Goal: Transaction & Acquisition: Download file/media

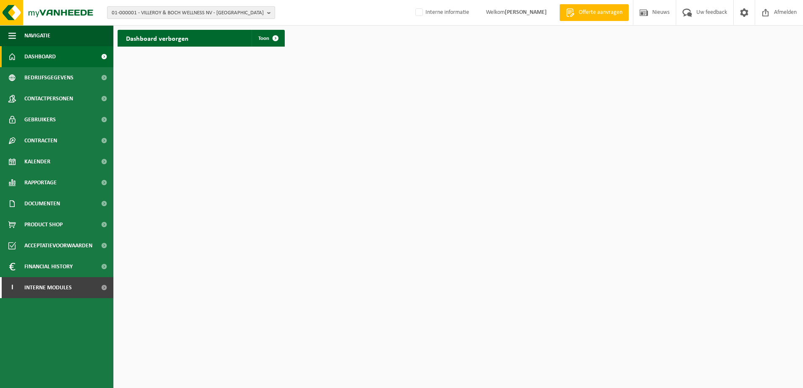
click at [262, 11] on span "01-000001 - VILLEROY & BOCH WELLNESS NV - [GEOGRAPHIC_DATA]" at bounding box center [188, 13] width 152 height 13
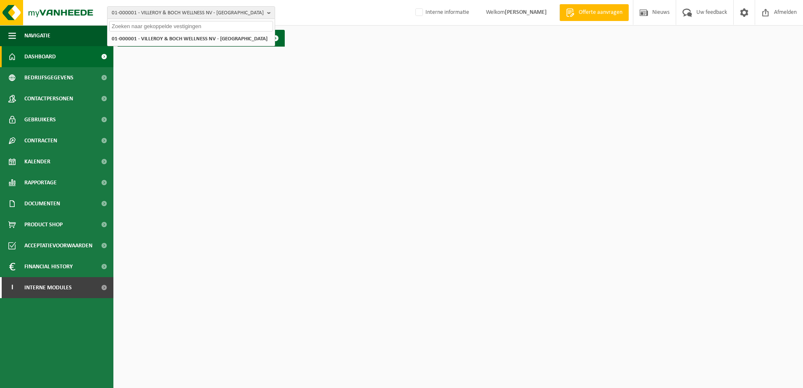
click at [187, 26] on input "text" at bounding box center [191, 26] width 164 height 11
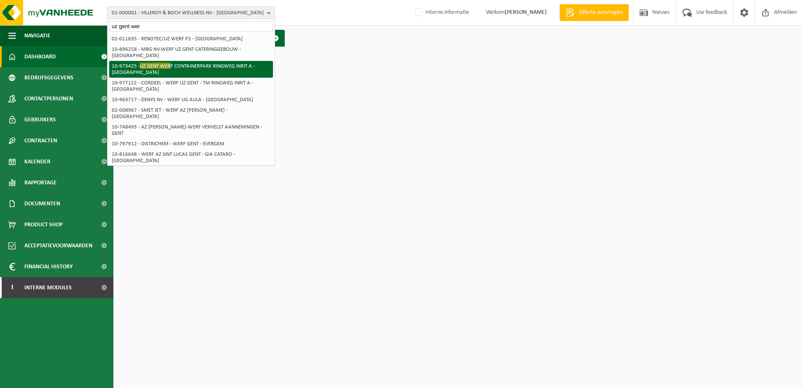
type input "uz gent wer"
click at [170, 63] on span "UZ GENT WER" at bounding box center [155, 66] width 31 height 6
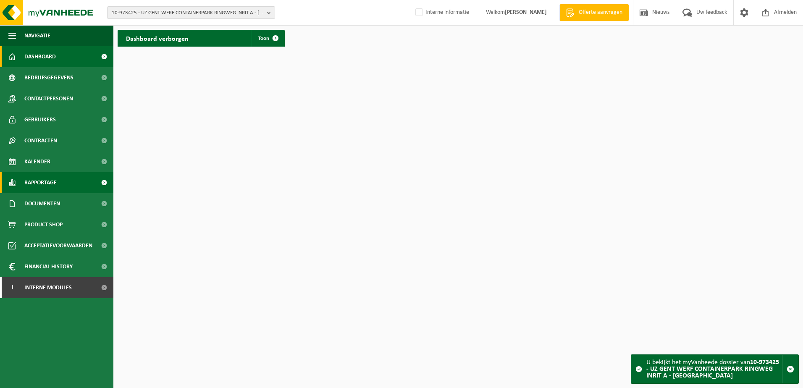
click at [48, 175] on span "Rapportage" at bounding box center [40, 182] width 32 height 21
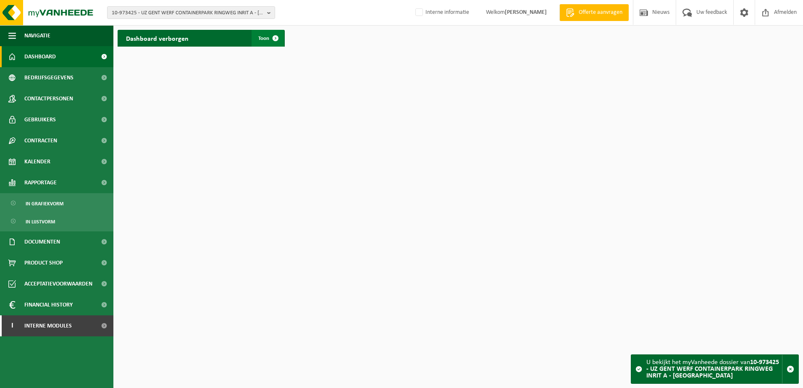
click at [271, 39] on span at bounding box center [275, 38] width 17 height 17
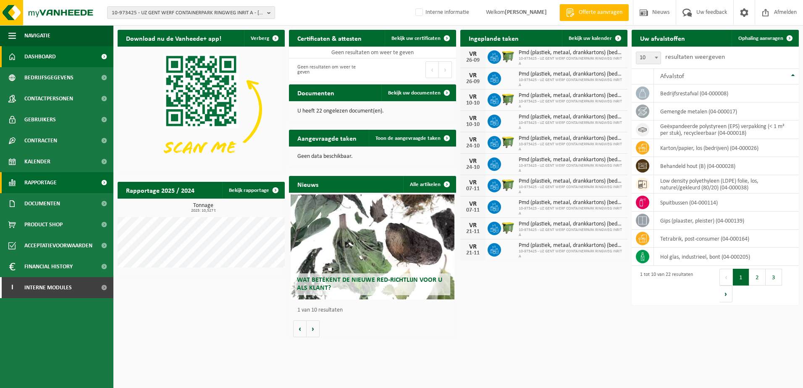
click at [45, 179] on span "Rapportage" at bounding box center [40, 182] width 32 height 21
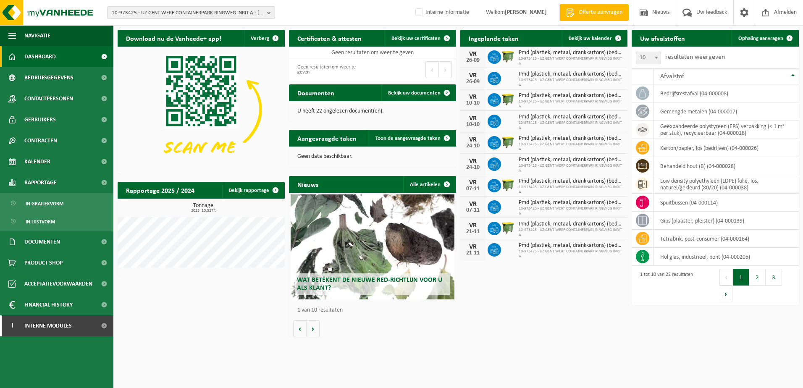
click at [55, 195] on ul "In grafiekvorm In lijstvorm" at bounding box center [56, 212] width 113 height 38
click at [53, 201] on span "In grafiekvorm" at bounding box center [45, 204] width 38 height 16
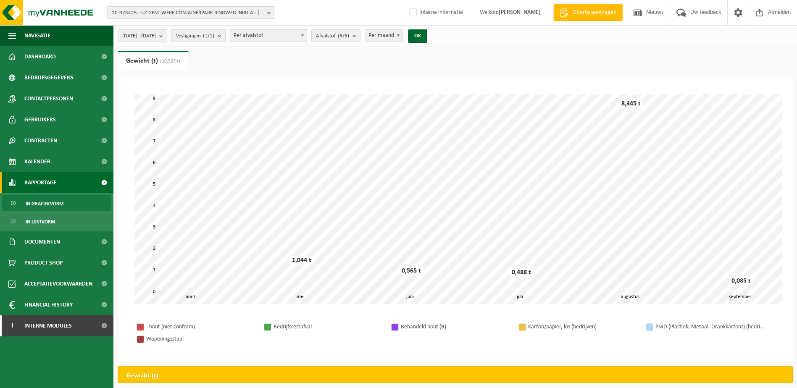
click at [150, 9] on span "10-973425 - UZ GENT WERF CONTAINERPARK RINGWEG INRIT A - GENT" at bounding box center [188, 13] width 152 height 13
click at [144, 24] on input "text" at bounding box center [191, 26] width 164 height 11
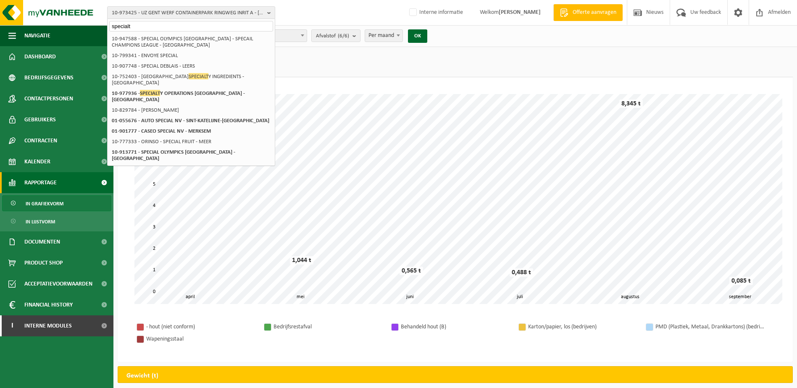
click at [144, 28] on input "specialt" at bounding box center [191, 26] width 164 height 11
click at [145, 28] on input "specialt" at bounding box center [191, 26] width 164 height 11
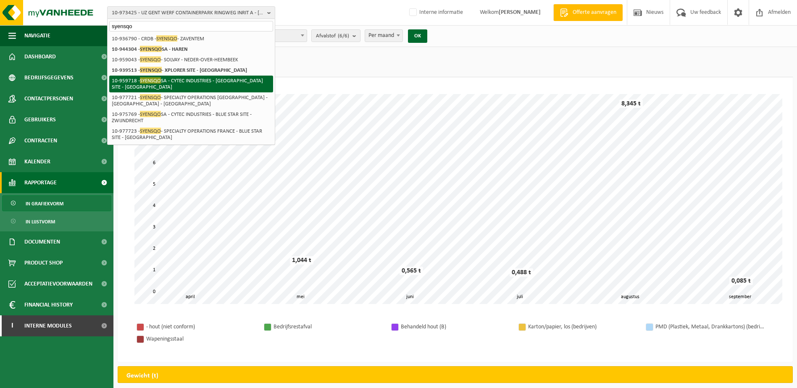
type input "syensqo"
click at [178, 87] on li "10-959718 - SYENSQO SA - CYTEC INDUSTRIES - ALTAMIRA SITE - ANTWERPEN" at bounding box center [191, 84] width 164 height 17
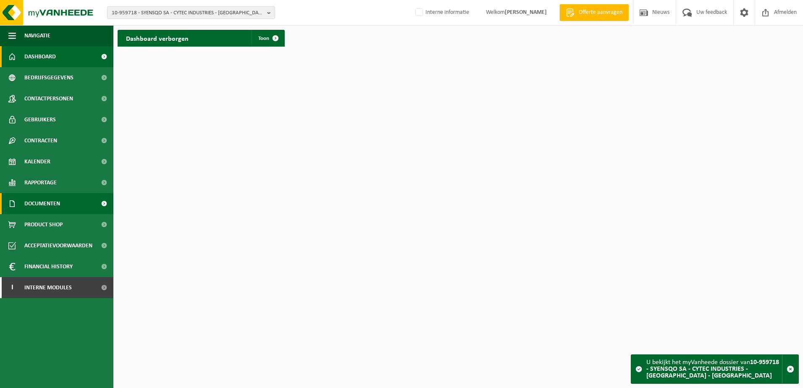
click at [41, 202] on span "Documenten" at bounding box center [42, 203] width 36 height 21
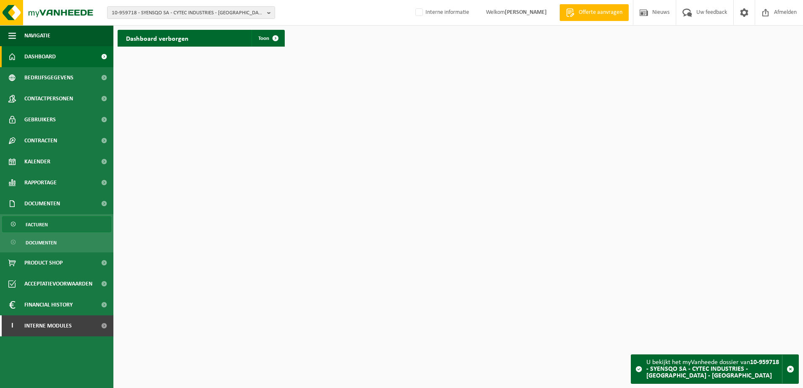
click at [39, 223] on span "Facturen" at bounding box center [37, 225] width 22 height 16
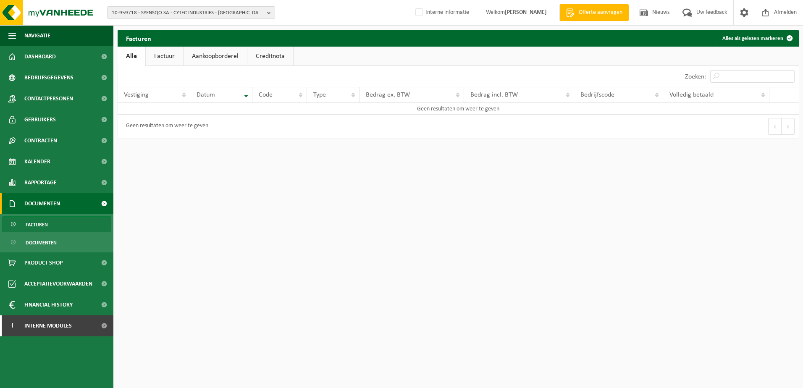
click at [170, 60] on link "Factuur" at bounding box center [164, 56] width 37 height 19
click at [214, 60] on link "Aankoopborderel" at bounding box center [215, 56] width 63 height 19
click at [265, 58] on link "Creditnota" at bounding box center [274, 56] width 46 height 19
click at [134, 57] on link "Alle" at bounding box center [131, 56] width 27 height 19
click at [270, 16] on b "button" at bounding box center [271, 13] width 8 height 12
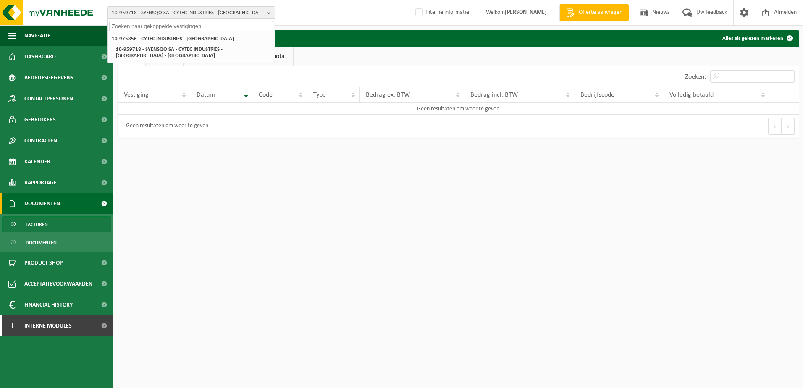
click at [155, 27] on input "text" at bounding box center [191, 26] width 164 height 11
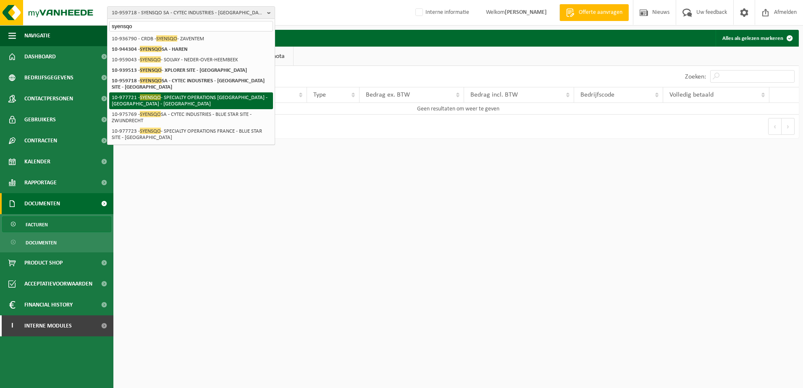
type input "syensqo"
click at [166, 100] on li "10-977721 - SYENSQO - SPECIALTY OPERATIONS FRANCE - ALTAMIRA SITE - ANTWERPEN" at bounding box center [191, 100] width 164 height 17
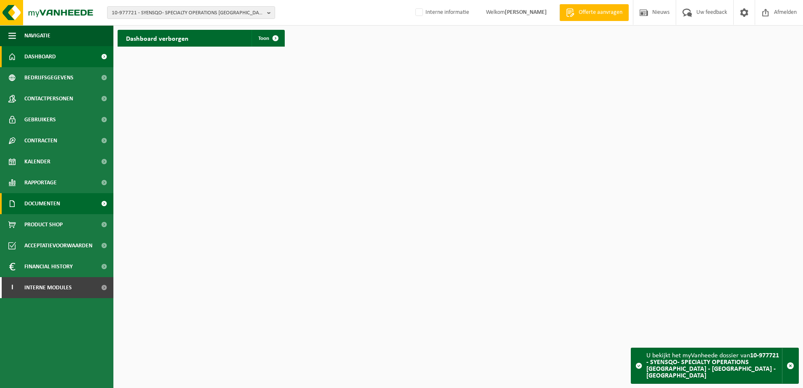
click at [37, 205] on span "Documenten" at bounding box center [42, 203] width 36 height 21
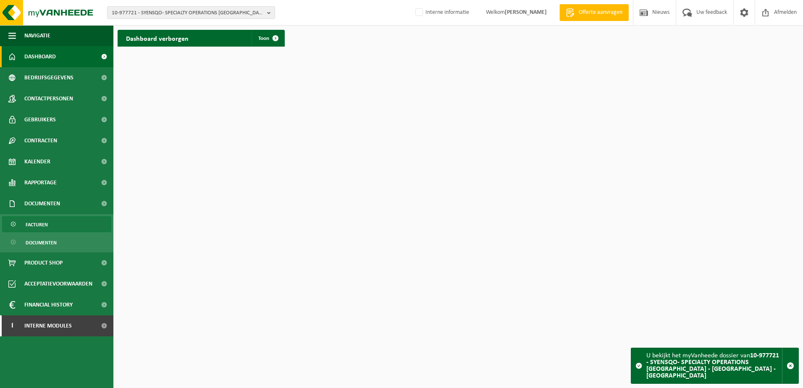
click at [24, 228] on link "Facturen" at bounding box center [56, 224] width 109 height 16
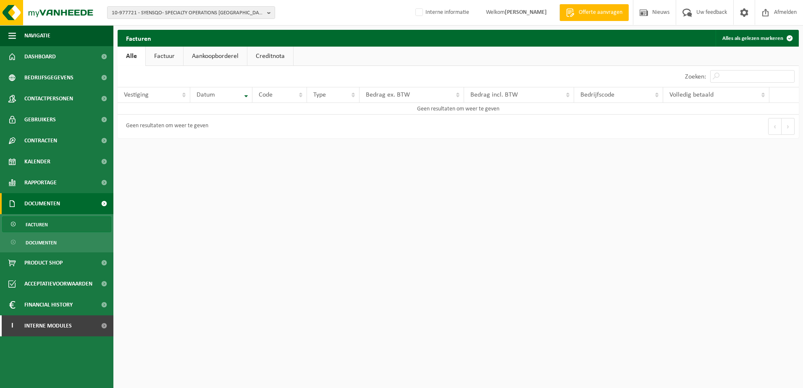
click at [172, 55] on link "Factuur" at bounding box center [164, 56] width 37 height 19
click at [206, 55] on link "Aankoopborderel" at bounding box center [215, 56] width 63 height 19
click at [272, 55] on link "Creditnota" at bounding box center [274, 56] width 46 height 19
click at [140, 55] on link "Alle" at bounding box center [131, 56] width 27 height 19
click at [170, 18] on span "10-977721 - SYENSQO- SPECIALTY OPERATIONS FRANCE - ALTAMIRA SITE - ANTWERPEN" at bounding box center [188, 13] width 152 height 13
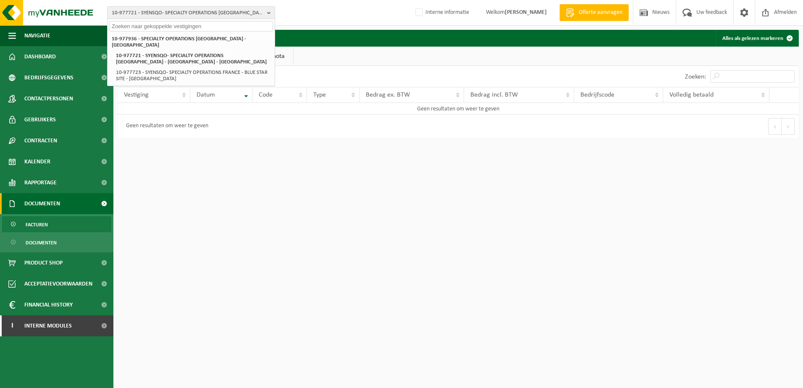
click at [169, 28] on input "text" at bounding box center [191, 26] width 164 height 11
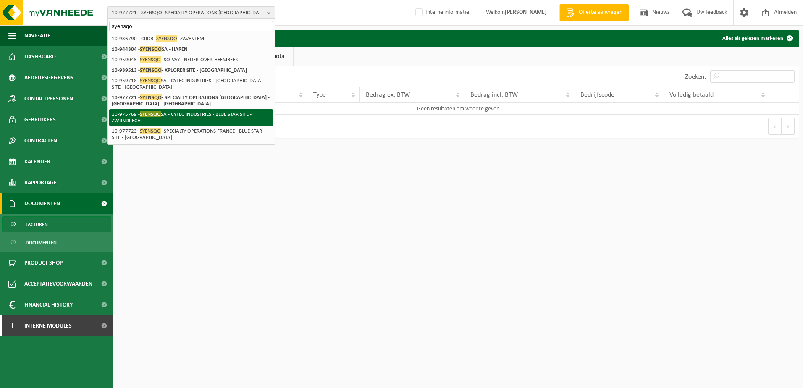
type input "syensqo"
click at [171, 112] on li "10-975769 - SYENSQO SA - CYTEC INDUSTRIES - BLUE STAR SITE - ZWIJNDRECHT" at bounding box center [191, 117] width 164 height 17
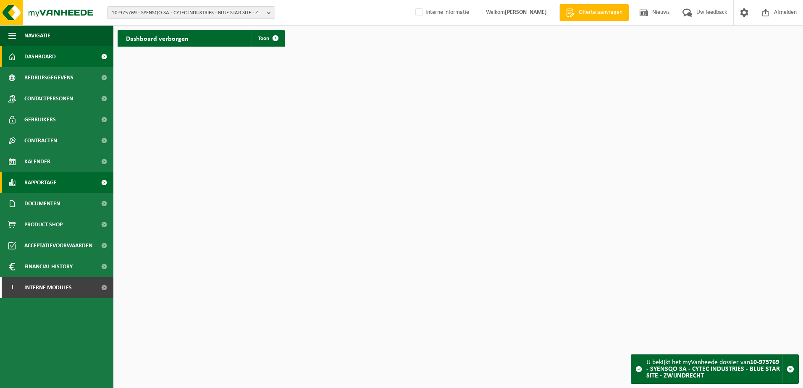
click at [57, 183] on span "Rapportage" at bounding box center [40, 182] width 32 height 21
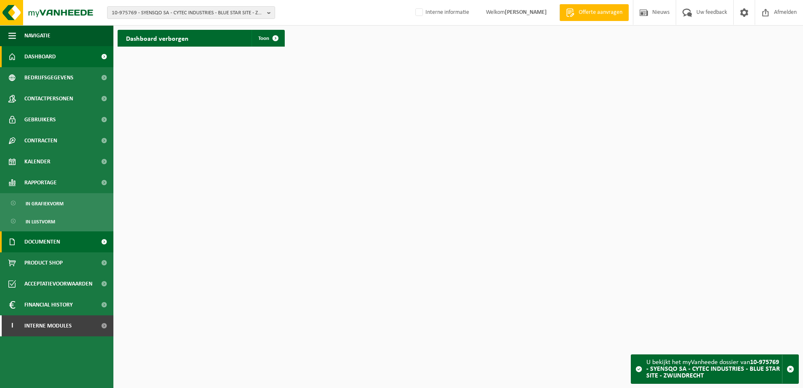
click at [39, 248] on span "Documenten" at bounding box center [42, 241] width 36 height 21
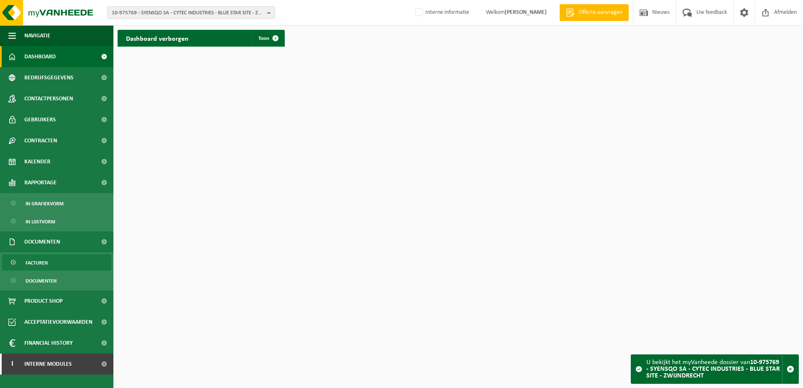
click at [37, 265] on span "Facturen" at bounding box center [37, 263] width 22 height 16
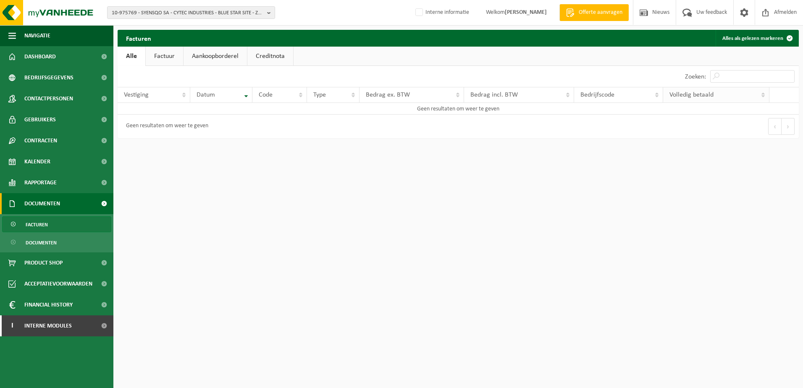
click at [702, 92] on span "Volledig betaald" at bounding box center [692, 95] width 44 height 7
click at [217, 16] on span "10-975769 - SYENSQO SA - CYTEC INDUSTRIES - BLUE STAR SITE - ZWIJNDRECHT" at bounding box center [188, 13] width 152 height 13
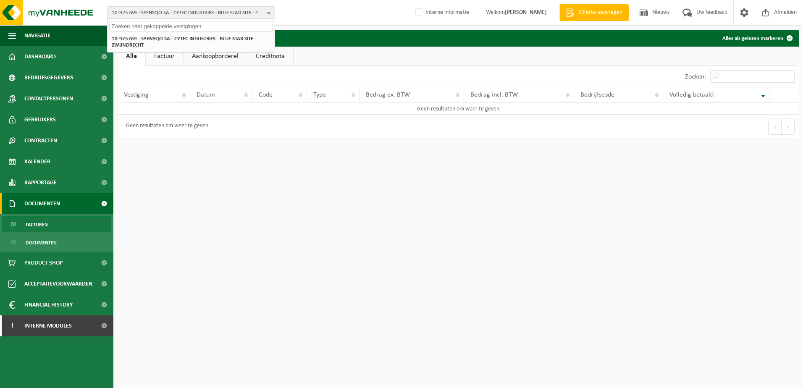
click at [187, 29] on input "text" at bounding box center [191, 26] width 164 height 11
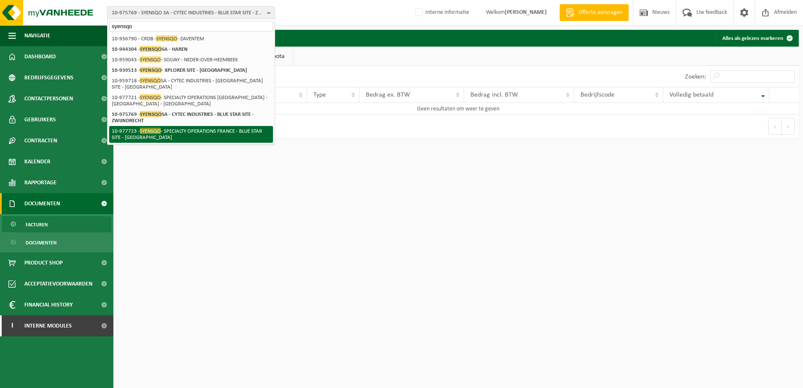
type input "syensqo"
click at [179, 129] on li "10-977723 - SYENSQO - SPECIALTY OPERATIONS FRANCE - BLUE STAR SITE - ZWIJNDRECHT" at bounding box center [191, 134] width 164 height 17
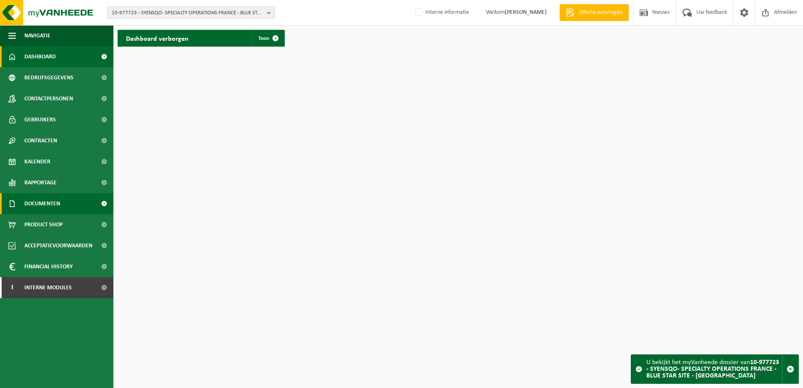
click at [58, 202] on span "Documenten" at bounding box center [42, 203] width 36 height 21
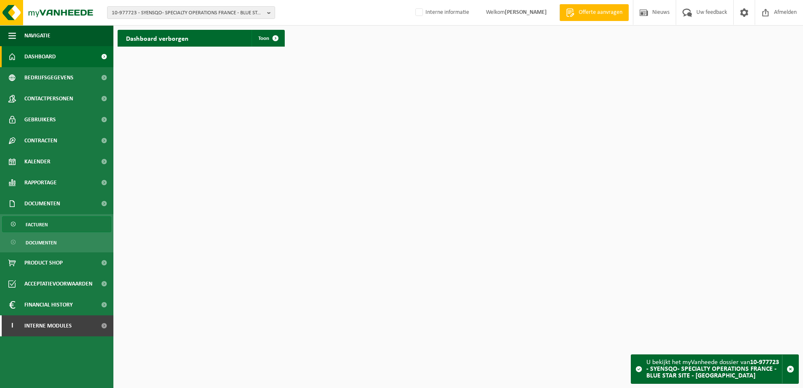
click at [52, 226] on link "Facturen" at bounding box center [56, 224] width 109 height 16
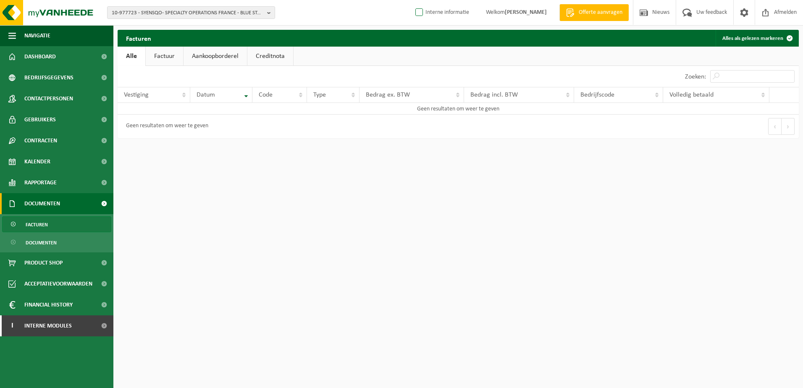
click at [426, 12] on label "Interne informatie" at bounding box center [441, 12] width 55 height 13
click at [413, 0] on input "Interne informatie" at bounding box center [412, 0] width 0 height 0
checkbox input "true"
click at [52, 244] on span "Documenten" at bounding box center [41, 243] width 31 height 16
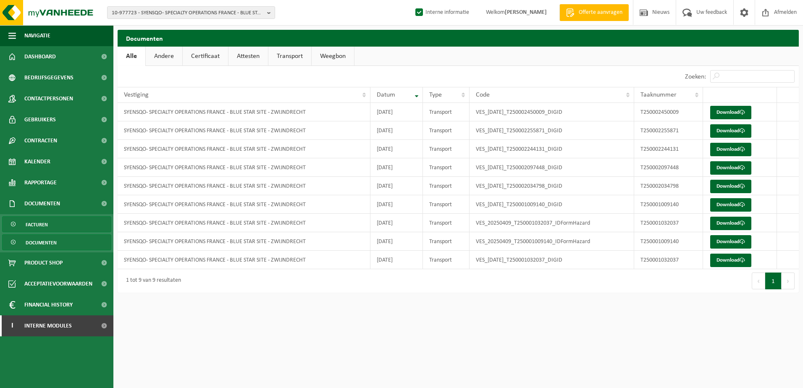
click at [48, 223] on link "Facturen" at bounding box center [56, 224] width 109 height 16
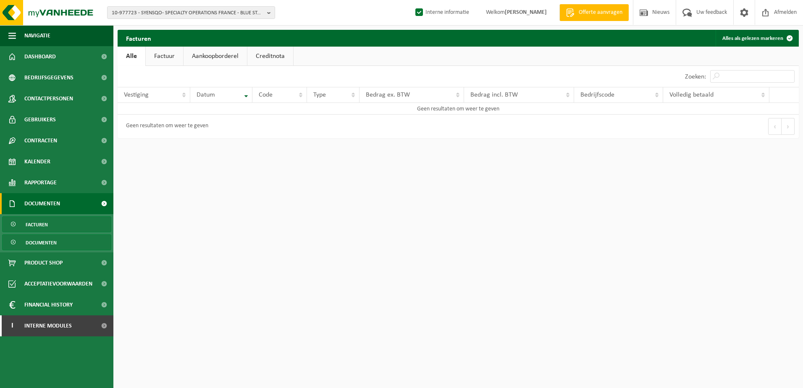
click at [55, 242] on span "Documenten" at bounding box center [41, 243] width 31 height 16
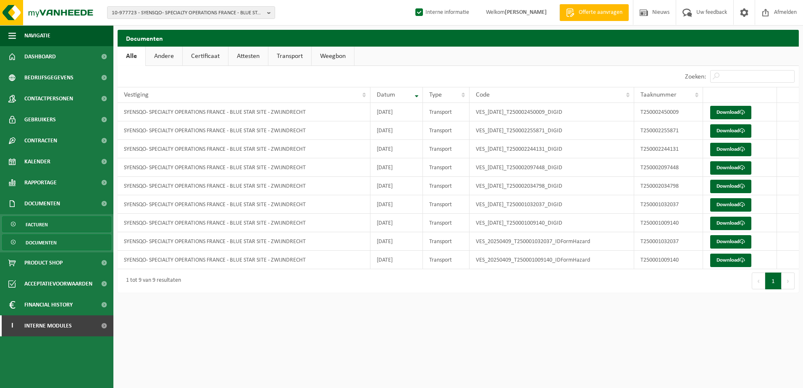
click at [59, 221] on link "Facturen" at bounding box center [56, 224] width 109 height 16
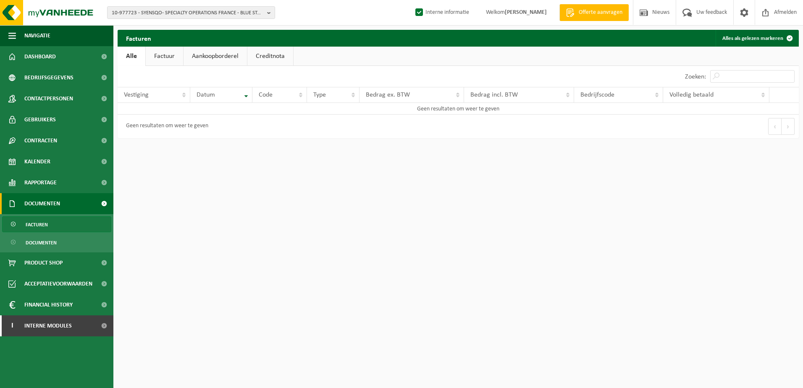
click at [285, 190] on html "10-977723 - SYENSQO- SPECIALTY OPERATIONS FRANCE - BLUE STAR SITE - ZWIJNDRECHT…" at bounding box center [401, 194] width 803 height 388
click at [178, 59] on link "Factuur" at bounding box center [164, 56] width 37 height 19
click at [207, 56] on link "Aankoopborderel" at bounding box center [215, 56] width 63 height 19
click at [275, 55] on link "Creditnota" at bounding box center [274, 56] width 46 height 19
click at [137, 59] on link "Alle" at bounding box center [131, 56] width 27 height 19
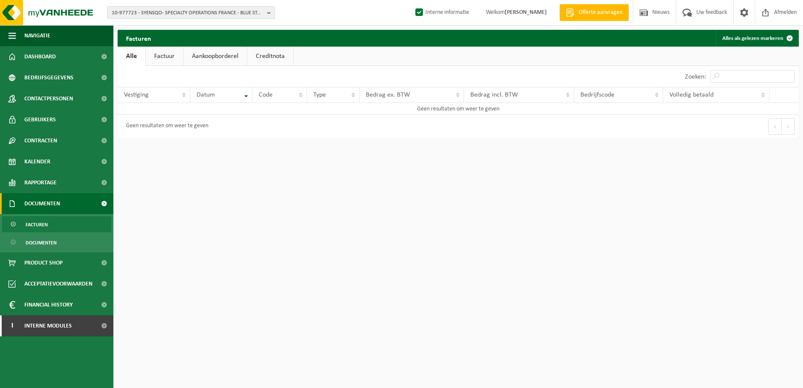
click at [167, 59] on link "Factuur" at bounding box center [164, 56] width 37 height 19
click at [79, 145] on link "Contracten" at bounding box center [56, 140] width 113 height 21
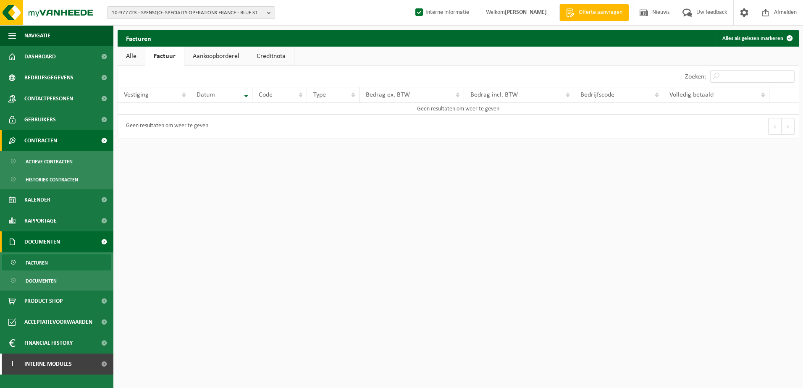
click at [79, 145] on link "Contracten" at bounding box center [56, 140] width 113 height 21
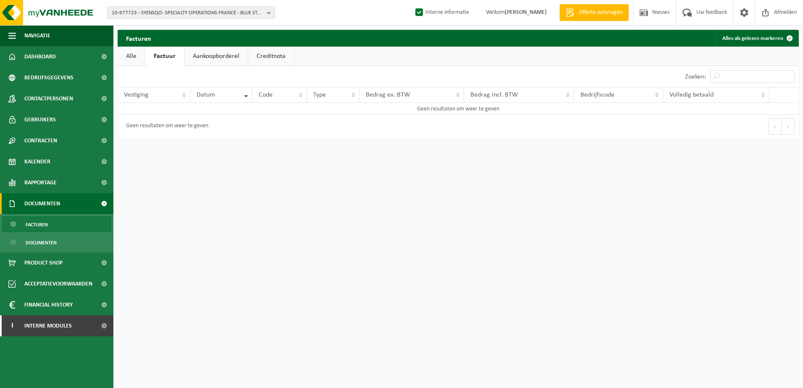
click at [42, 227] on span "Facturen" at bounding box center [37, 225] width 22 height 16
click at [60, 308] on span "Financial History" at bounding box center [48, 304] width 48 height 21
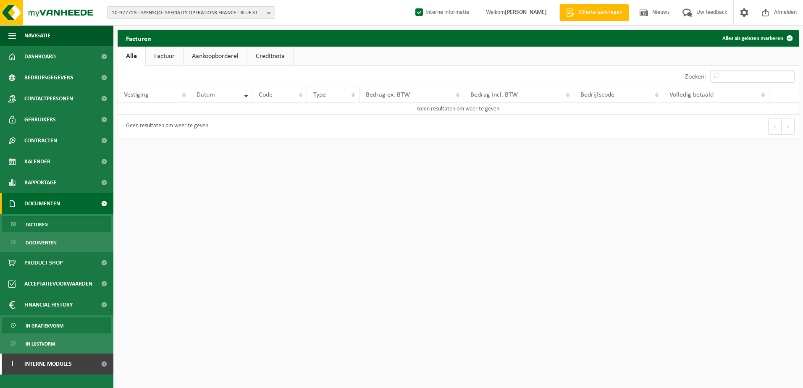
click at [53, 324] on span "In grafiekvorm" at bounding box center [45, 326] width 38 height 16
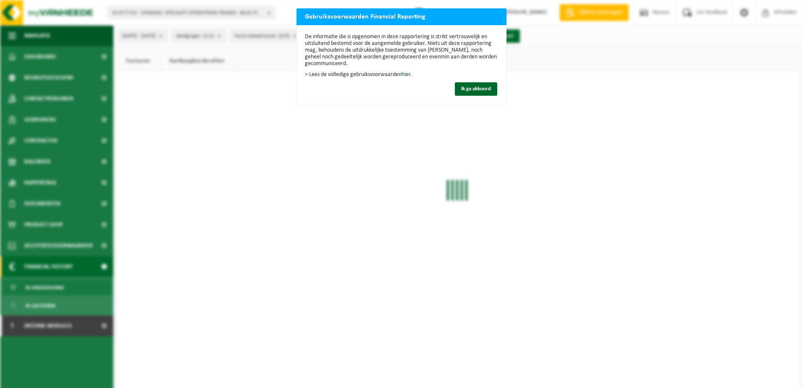
click at [481, 96] on div "De informatie die is opgenomen in deze rapportering is strikt vertrouwelijk en …" at bounding box center [402, 64] width 210 height 79
click at [481, 94] on button "Ik ga akkoord" at bounding box center [476, 88] width 42 height 13
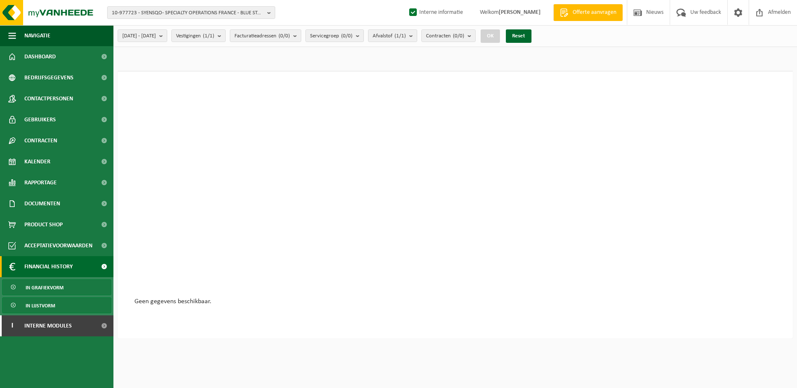
click at [56, 308] on link "In lijstvorm" at bounding box center [56, 305] width 109 height 16
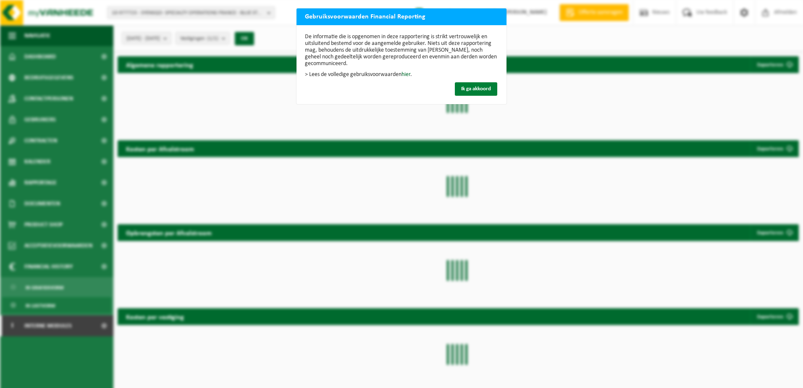
click at [475, 87] on span "Ik ga akkoord" at bounding box center [476, 88] width 30 height 5
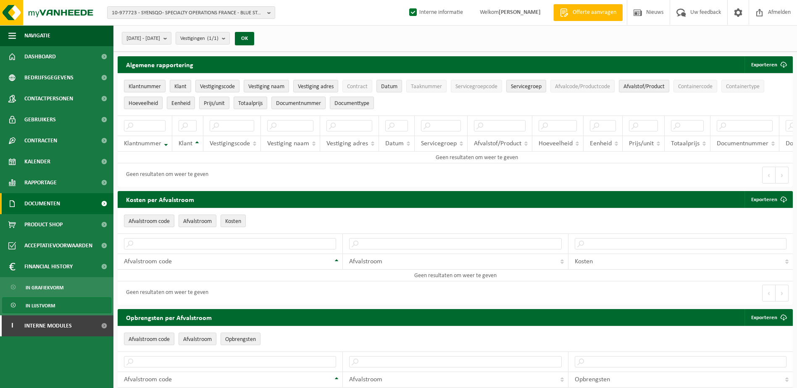
click at [40, 209] on span "Documenten" at bounding box center [42, 203] width 36 height 21
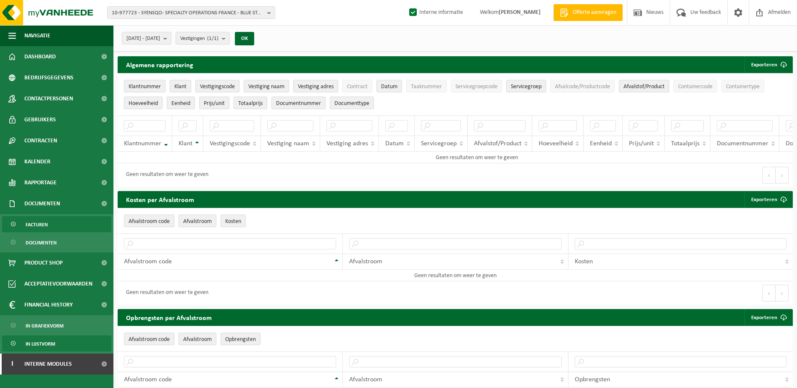
click at [41, 223] on span "Facturen" at bounding box center [37, 225] width 22 height 16
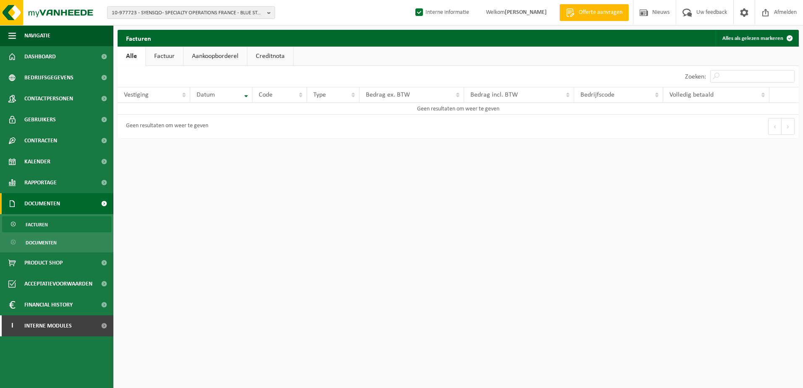
click at [225, 196] on html "10-977723 - SYENSQO- SPECIALTY OPERATIONS FRANCE - BLUE STAR SITE - ZWIJNDRECHT…" at bounding box center [401, 194] width 803 height 388
click at [239, 209] on html "10-977723 - SYENSQO- SPECIALTY OPERATIONS FRANCE - BLUE STAR SITE - ZWIJNDRECHT…" at bounding box center [401, 194] width 803 height 388
click at [189, 13] on span "10-977723 - SYENSQO- SPECIALTY OPERATIONS FRANCE - BLUE STAR SITE - [GEOGRAPHIC…" at bounding box center [188, 13] width 152 height 13
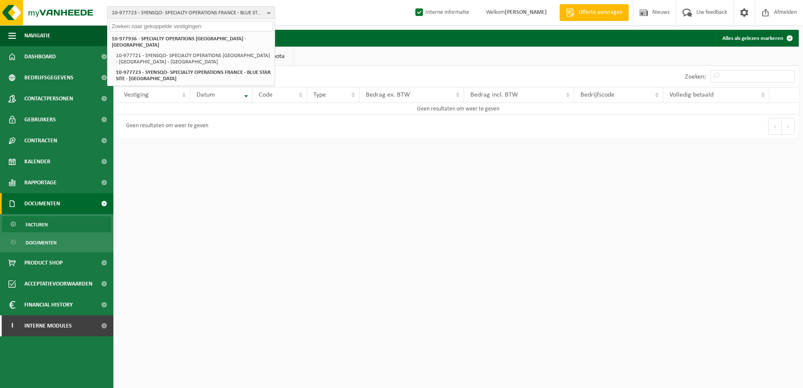
click at [173, 25] on input "text" at bounding box center [191, 26] width 164 height 11
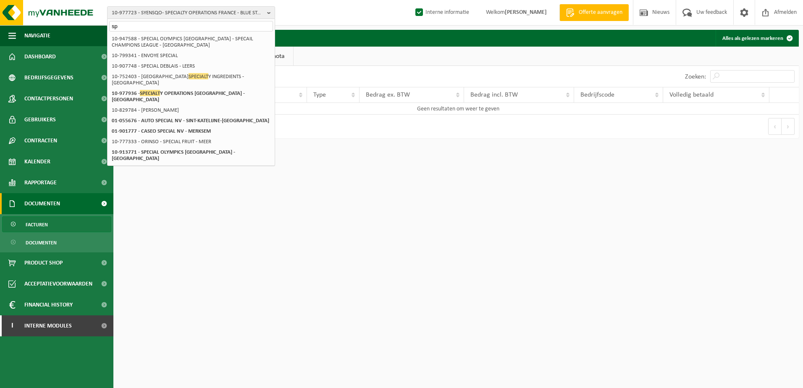
type input "s"
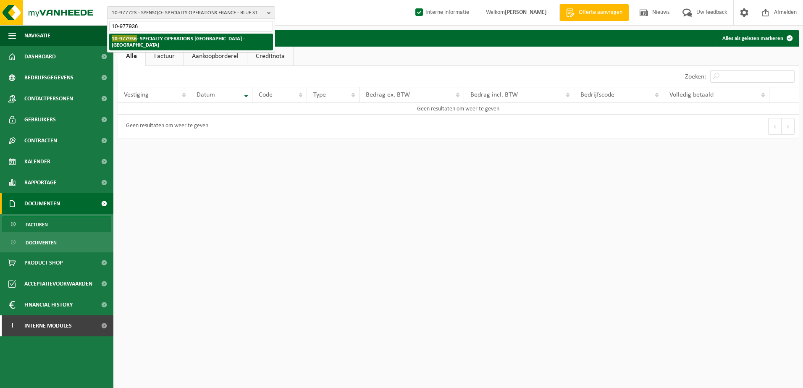
type input "10-977936"
click at [157, 42] on strong "10-977936 - SPECIALTY OPERATIONS FRANCE - LYON 3EME ARRONDISSEMENT" at bounding box center [178, 41] width 133 height 13
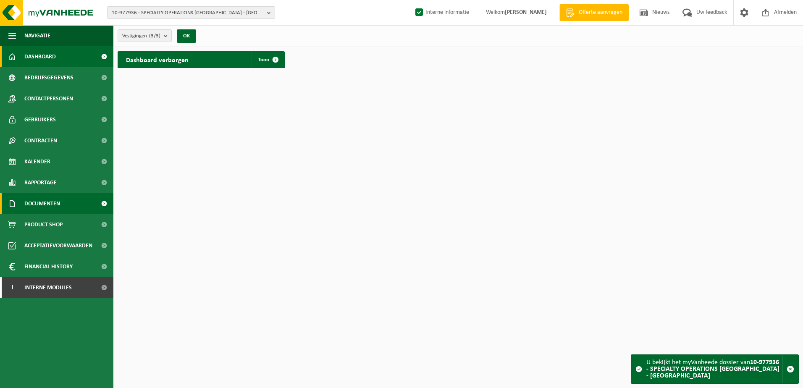
click at [55, 194] on span "Documenten" at bounding box center [42, 203] width 36 height 21
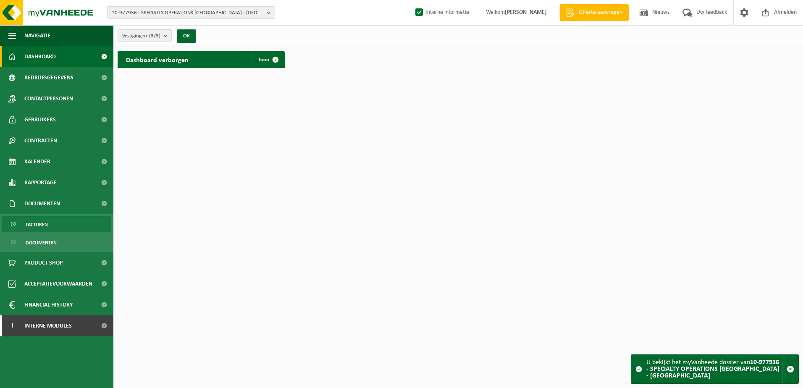
click at [50, 226] on link "Facturen" at bounding box center [56, 224] width 109 height 16
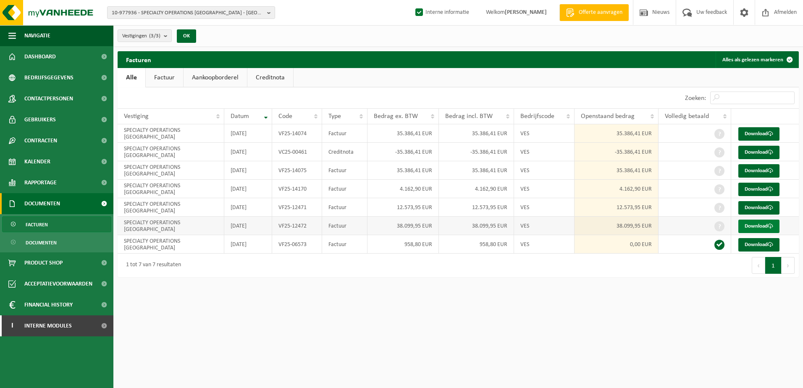
click at [761, 222] on link "Download" at bounding box center [758, 226] width 41 height 13
click at [749, 206] on link "Download" at bounding box center [758, 207] width 41 height 13
click at [754, 187] on link "Download" at bounding box center [758, 189] width 41 height 13
click at [764, 131] on link "Download" at bounding box center [758, 133] width 41 height 13
click at [516, 334] on html "10-977936 - SPECIALTY OPERATIONS FRANCE - LYON 3EME ARRONDISSEMENT 10-977936 - …" at bounding box center [401, 194] width 803 height 388
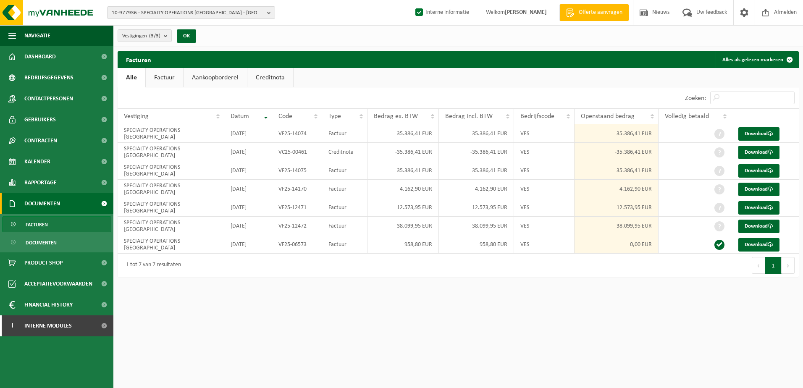
click at [680, 346] on html "10-977936 - SPECIALTY OPERATIONS [GEOGRAPHIC_DATA] - [GEOGRAPHIC_DATA] 10-97793…" at bounding box center [401, 194] width 803 height 388
click at [265, 14] on button "10-977936 - SPECIALTY OPERATIONS [GEOGRAPHIC_DATA] - [GEOGRAPHIC_DATA]" at bounding box center [191, 12] width 168 height 13
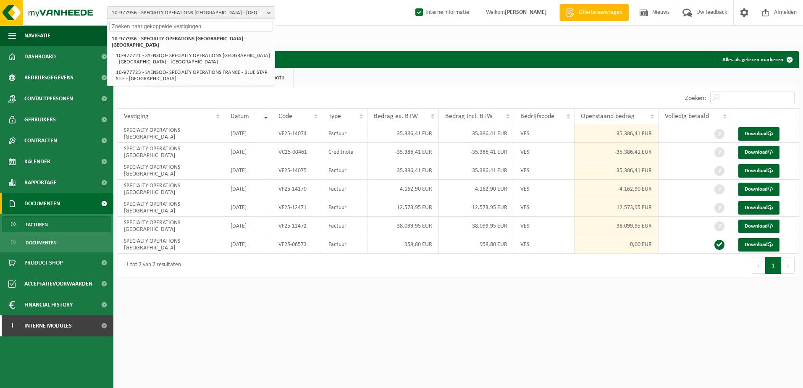
click at [221, 26] on input "text" at bounding box center [191, 26] width 164 height 11
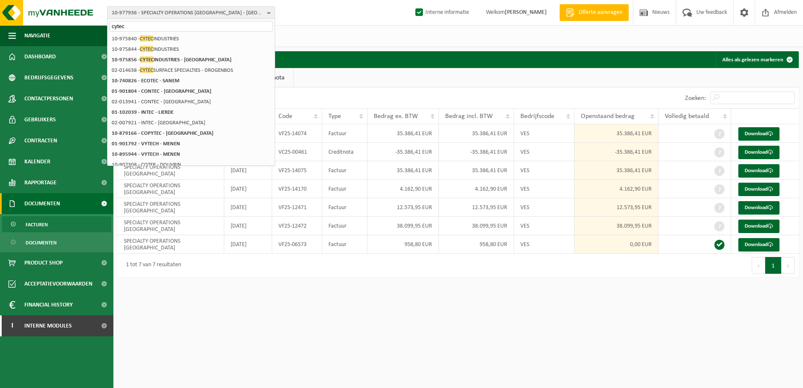
click at [201, 27] on input "cytec" at bounding box center [191, 26] width 164 height 11
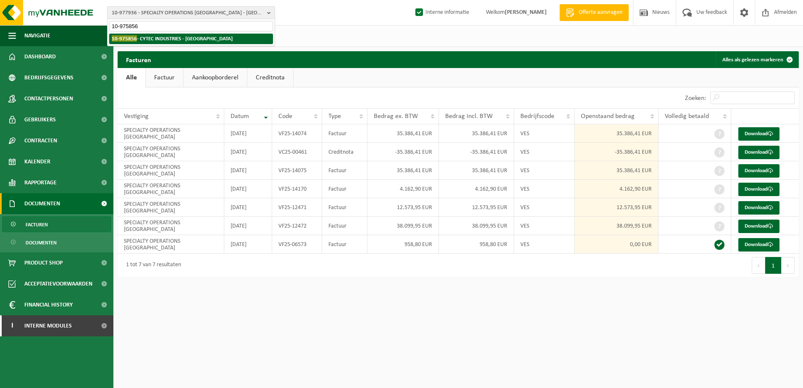
type input "10-975856"
click at [197, 40] on strong "10-975856 - CYTEC INDUSTRIES - ROTTERDAM" at bounding box center [172, 38] width 121 height 6
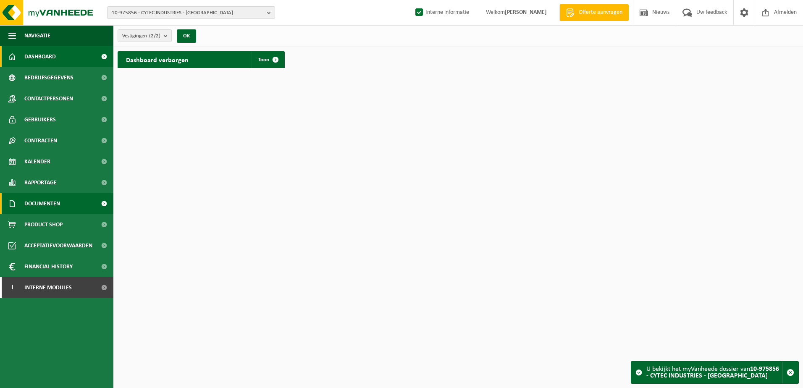
click at [71, 205] on link "Documenten" at bounding box center [56, 203] width 113 height 21
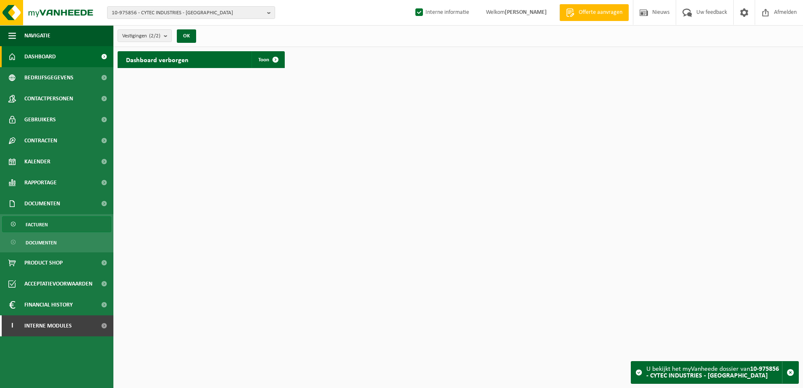
click at [67, 223] on link "Facturen" at bounding box center [56, 224] width 109 height 16
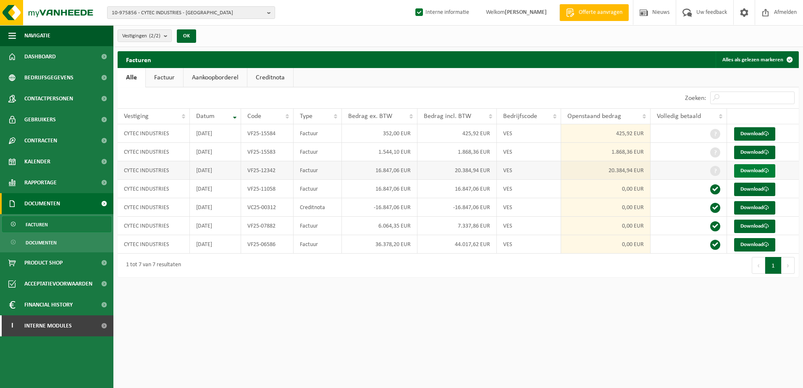
click at [759, 170] on link "Download" at bounding box center [754, 170] width 41 height 13
click at [426, 149] on td "1.868,36 EUR" at bounding box center [458, 152] width 80 height 18
click at [747, 151] on link "Download" at bounding box center [754, 152] width 41 height 13
click at [376, 278] on div "Facturen Alles als gelezen markeren Even geduld. Door de grote hoeveelheid gege…" at bounding box center [458, 166] width 690 height 230
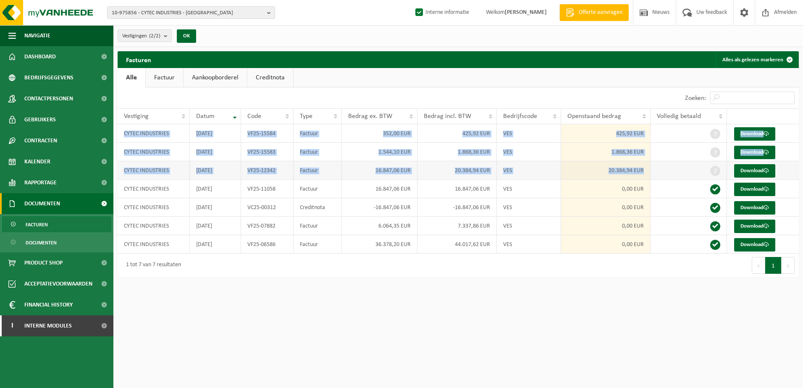
drag, startPoint x: 122, startPoint y: 132, endPoint x: 648, endPoint y: 171, distance: 527.0
click at [648, 171] on tbody "CYTEC INDUSTRIES 2025-08-31 VF25-15584 Factuur 352,00 EUR 425,92 EUR VES 425,92…" at bounding box center [458, 188] width 681 height 129
copy tbody "CYTEC INDUSTRIES 2025-08-31 VF25-15584 Factuur 352,00 EUR 425,92 EUR VES 425,92…"
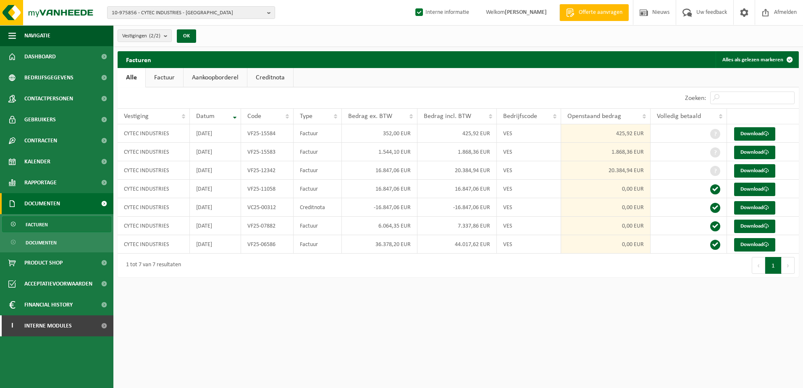
click at [474, 275] on div "Eerste Vorige 1 Volgende Laatste" at bounding box center [628, 266] width 341 height 24
click at [762, 134] on link "Download" at bounding box center [754, 133] width 41 height 13
click at [573, 288] on html "10-975856 - CYTEC INDUSTRIES - ROTTERDAM 10-975856 - CYTEC INDUSTRIES - ROTTERD…" at bounding box center [401, 194] width 803 height 388
click at [344, 331] on html "10-975856 - CYTEC INDUSTRIES - ROTTERDAM 10-975856 - CYTEC INDUSTRIES - ROTTERD…" at bounding box center [401, 194] width 803 height 388
drag, startPoint x: 167, startPoint y: 15, endPoint x: 164, endPoint y: 19, distance: 5.4
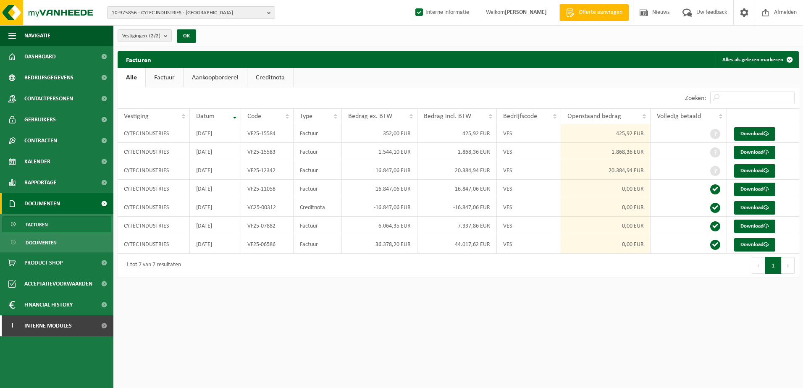
click at [167, 15] on span "10-975856 - CYTEC INDUSTRIES - ROTTERDAM" at bounding box center [188, 13] width 152 height 13
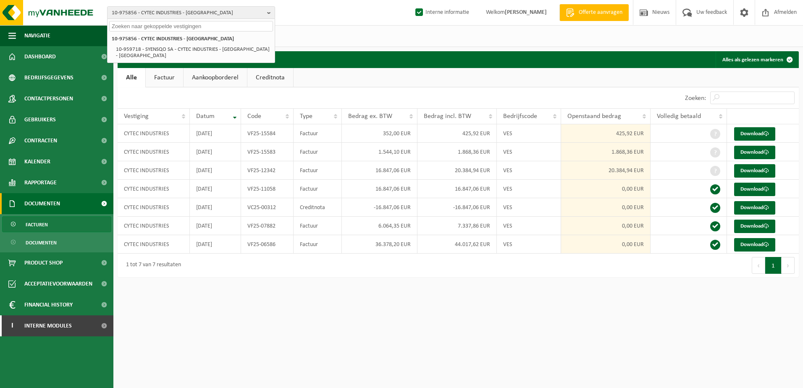
click at [148, 27] on input "text" at bounding box center [191, 26] width 164 height 11
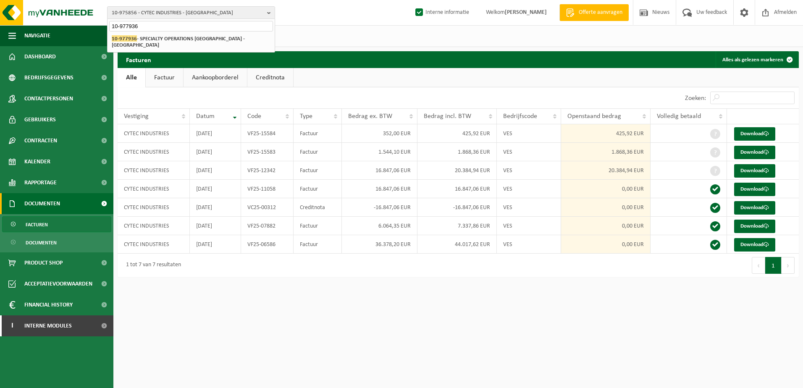
type input "10-977936"
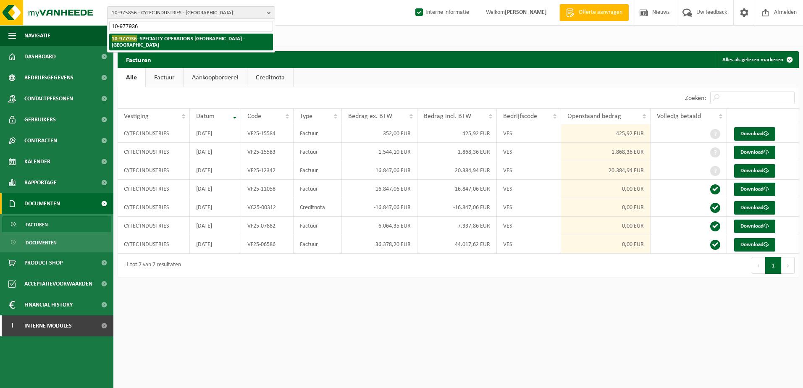
click at [149, 38] on strong "10-977936 - SPECIALTY OPERATIONS FRANCE - LYON 3EME ARRONDISSEMENT" at bounding box center [178, 41] width 133 height 13
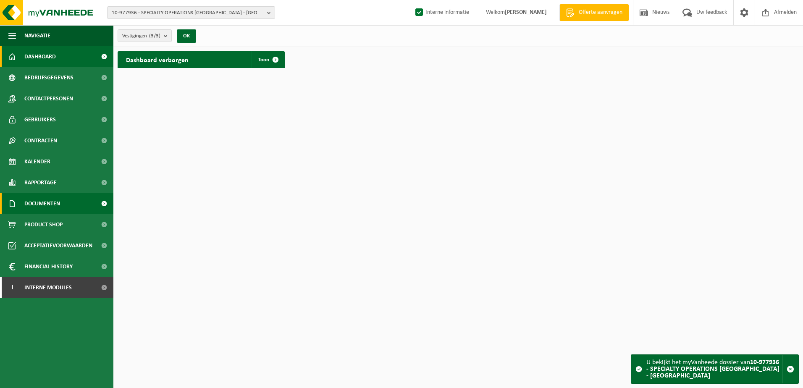
click at [52, 207] on span "Documenten" at bounding box center [42, 203] width 36 height 21
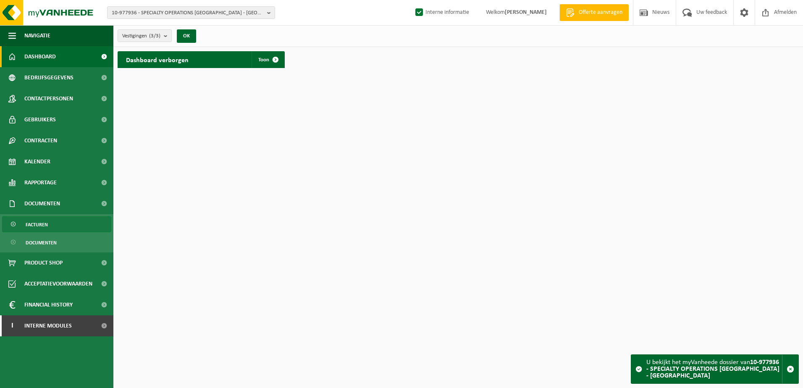
click at [43, 218] on ul "Facturen Documenten" at bounding box center [56, 233] width 113 height 38
drag, startPoint x: 43, startPoint y: 218, endPoint x: 44, endPoint y: 224, distance: 6.8
click at [44, 224] on span "Facturen" at bounding box center [37, 225] width 22 height 16
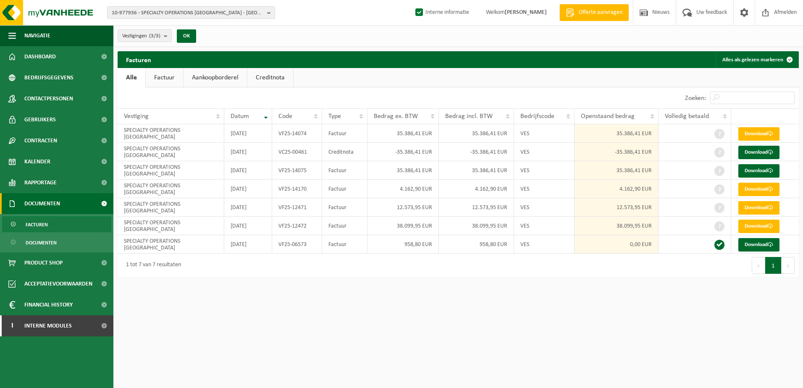
click at [550, 306] on html "10-977936 - SPECIALTY OPERATIONS [GEOGRAPHIC_DATA] - [GEOGRAPHIC_DATA] 10-97793…" at bounding box center [401, 194] width 803 height 388
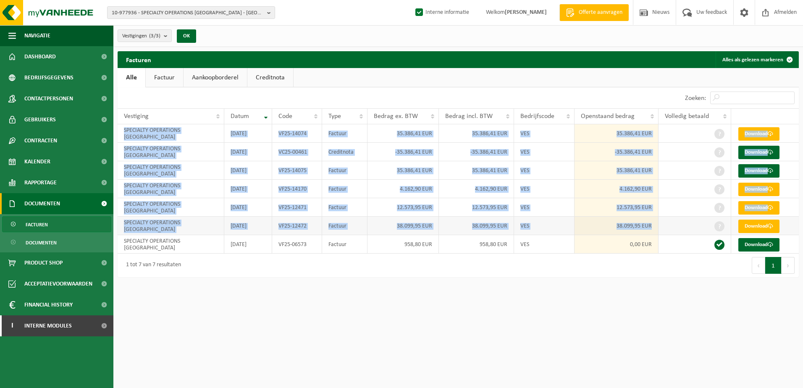
drag, startPoint x: 124, startPoint y: 133, endPoint x: 655, endPoint y: 225, distance: 538.5
click at [655, 225] on tbody "SPECIALTY OPERATIONS [GEOGRAPHIC_DATA] [DATE] VF25-14074 Factuur 35.386,41 EUR …" at bounding box center [458, 188] width 681 height 129
copy tbody "SPECIALTY OPERATIONS [GEOGRAPHIC_DATA] [DATE] VF25-14074 Factuur 35.386,41 EUR …"
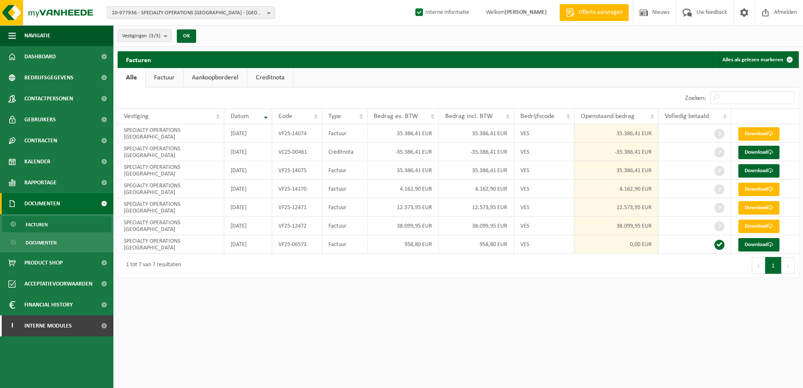
click at [497, 331] on html "10-977936 - SPECIALTY OPERATIONS [GEOGRAPHIC_DATA] - [GEOGRAPHIC_DATA] 10-97793…" at bounding box center [401, 194] width 803 height 388
click at [500, 316] on html "10-977936 - SPECIALTY OPERATIONS [GEOGRAPHIC_DATA] - [GEOGRAPHIC_DATA] 10-97793…" at bounding box center [401, 194] width 803 height 388
click at [762, 169] on link "Download" at bounding box center [758, 170] width 41 height 13
click at [461, 226] on td "38.099,95 EUR" at bounding box center [476, 226] width 75 height 18
drag, startPoint x: 280, startPoint y: 309, endPoint x: 14, endPoint y: 187, distance: 292.3
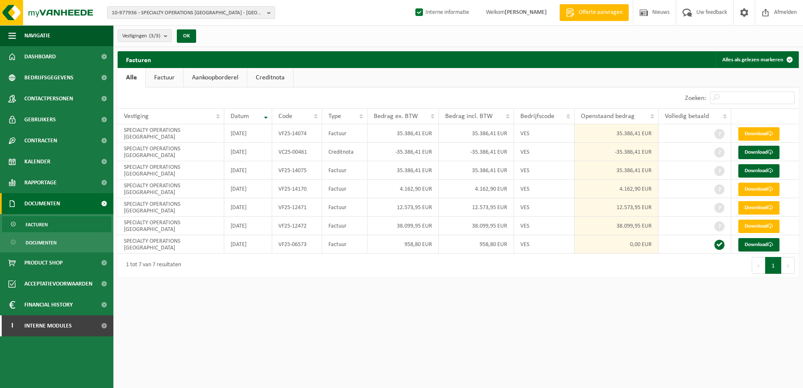
click at [281, 309] on html "10-977936 - SPECIALTY OPERATIONS [GEOGRAPHIC_DATA] - [GEOGRAPHIC_DATA] 10-97793…" at bounding box center [401, 194] width 803 height 388
click at [292, 282] on div "Navigatie Offerte aanvragen Nieuws Uw feedback Afmelden Dashboard Bedrijfsgegev…" at bounding box center [401, 143] width 803 height 286
